Goal: Check status: Check status

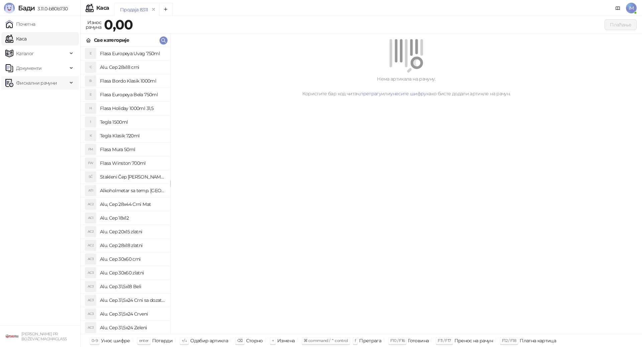
click at [40, 81] on span "Фискални рачуни" at bounding box center [36, 82] width 41 height 13
click at [34, 115] on link "По данима" at bounding box center [25, 112] width 35 height 13
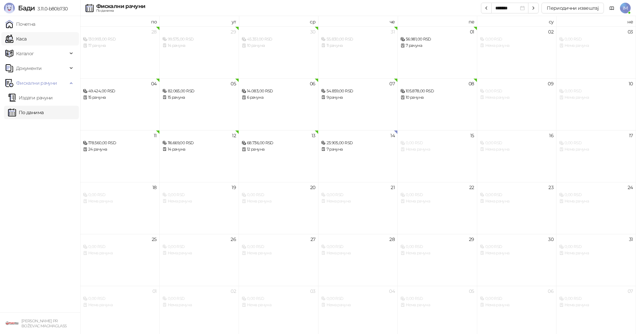
click at [26, 33] on link "Каса" at bounding box center [15, 38] width 21 height 13
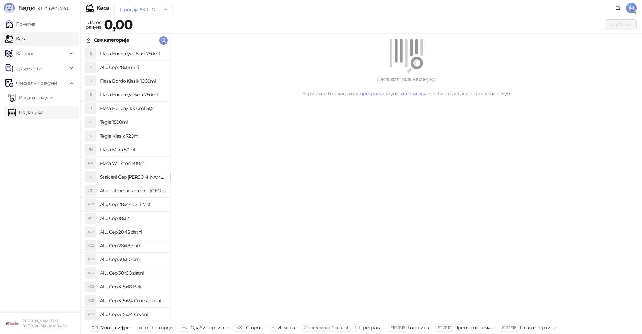
click at [32, 108] on link "По данима" at bounding box center [25, 112] width 35 height 13
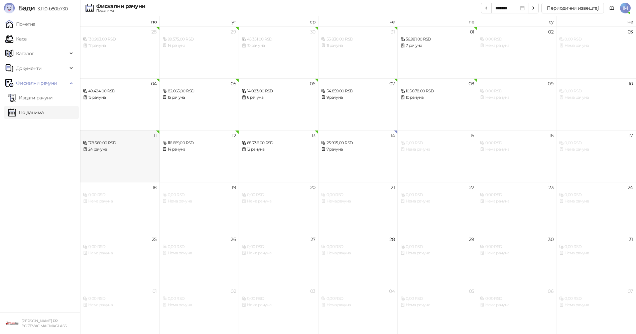
click at [103, 153] on div "11 178.560,00 RSD 24 рачуна" at bounding box center [120, 156] width 80 height 52
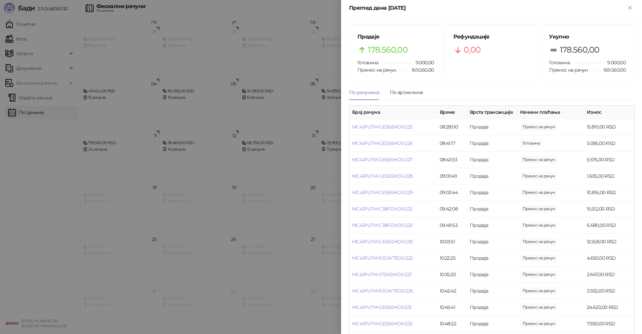
click at [261, 152] on div at bounding box center [321, 167] width 642 height 334
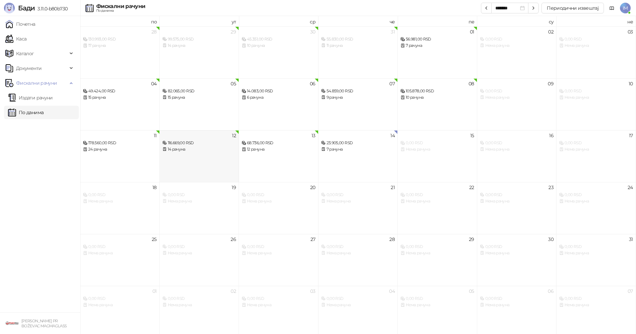
click at [186, 163] on div "12 116.669,00 RSD 14 рачуна" at bounding box center [200, 156] width 80 height 52
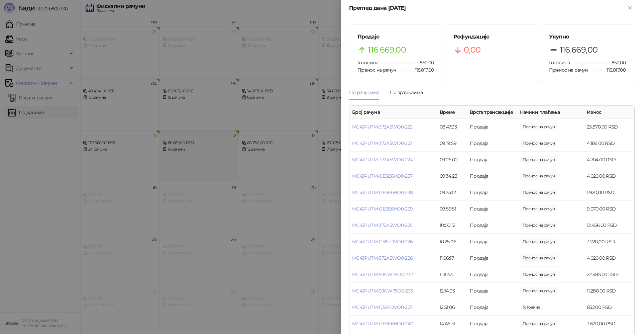
click at [186, 163] on div at bounding box center [321, 167] width 642 height 334
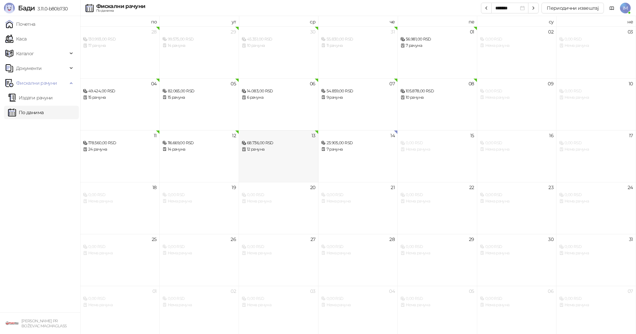
click at [257, 167] on div "13 68.736,00 RSD 12 рачуна" at bounding box center [279, 156] width 80 height 52
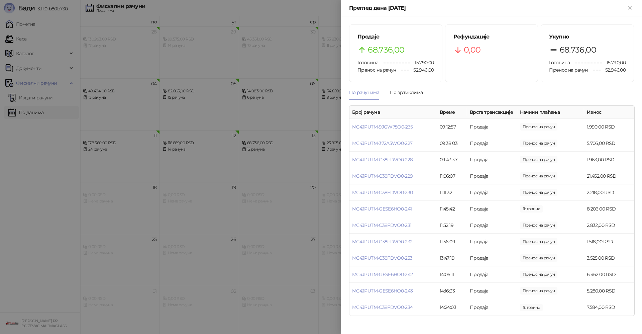
click at [237, 154] on div at bounding box center [321, 167] width 642 height 334
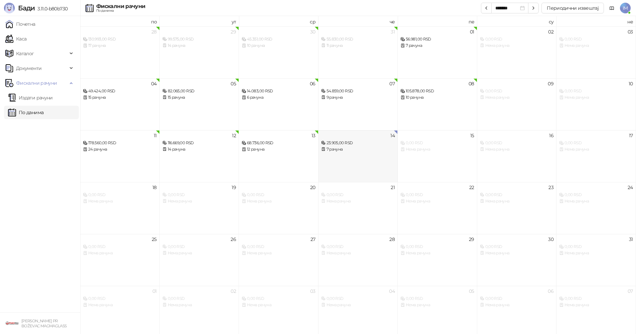
click at [350, 153] on div "14 23.905,00 RSD 7 рачуна" at bounding box center [359, 156] width 80 height 52
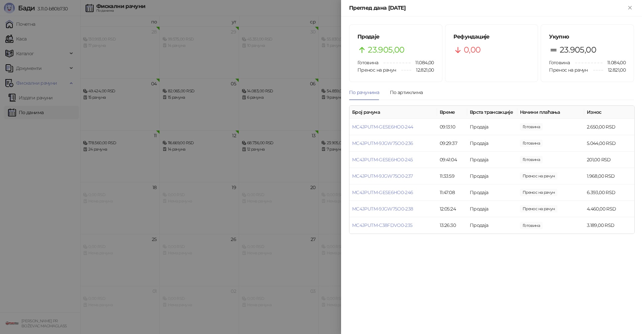
click at [300, 151] on div at bounding box center [321, 167] width 642 height 334
